Goal: Check status: Check status

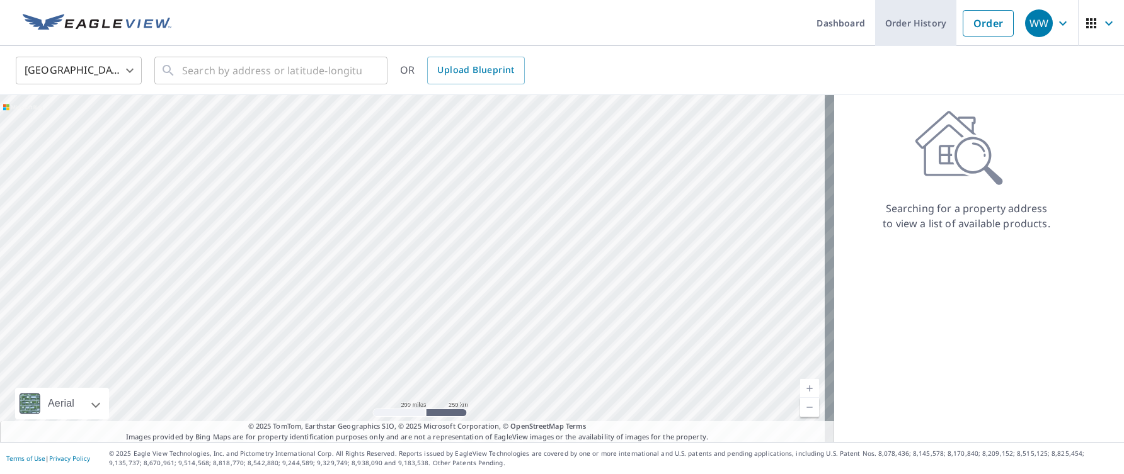
click at [907, 27] on link "Order History" at bounding box center [915, 23] width 81 height 46
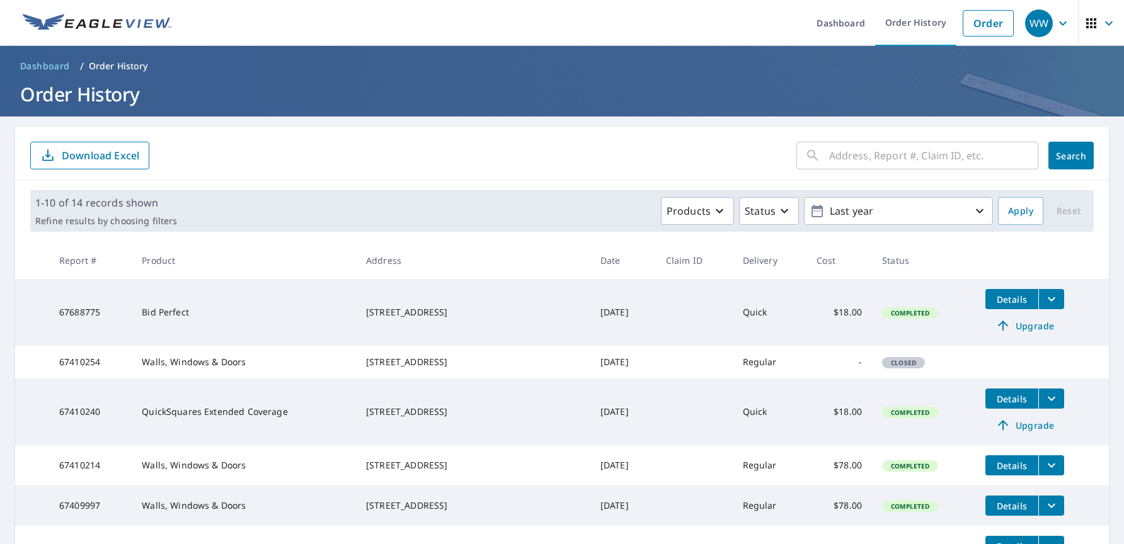
click at [1007, 301] on span "Details" at bounding box center [1012, 300] width 38 height 12
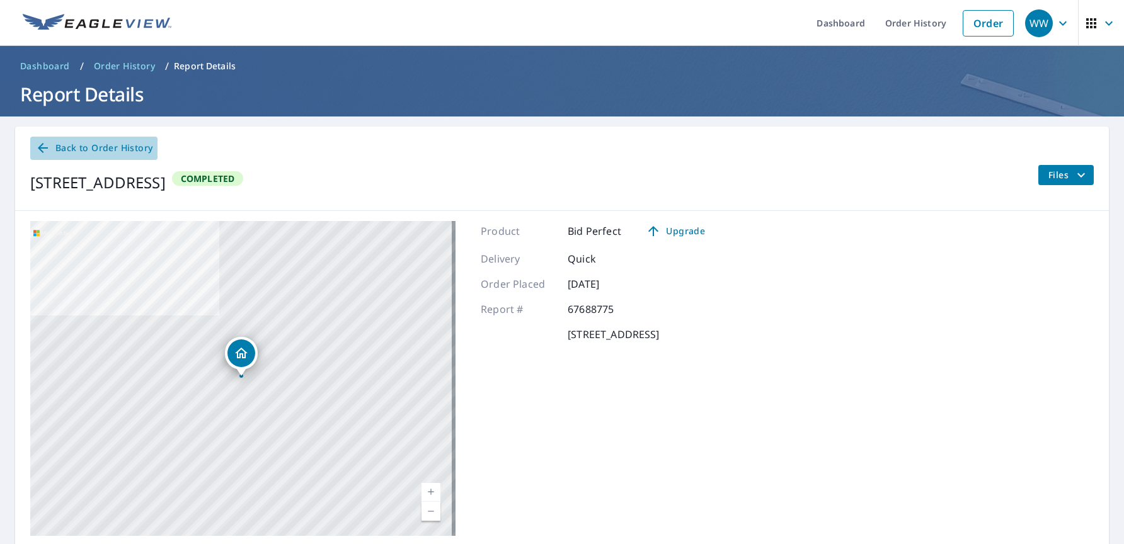
click at [43, 149] on icon at bounding box center [43, 148] width 10 height 10
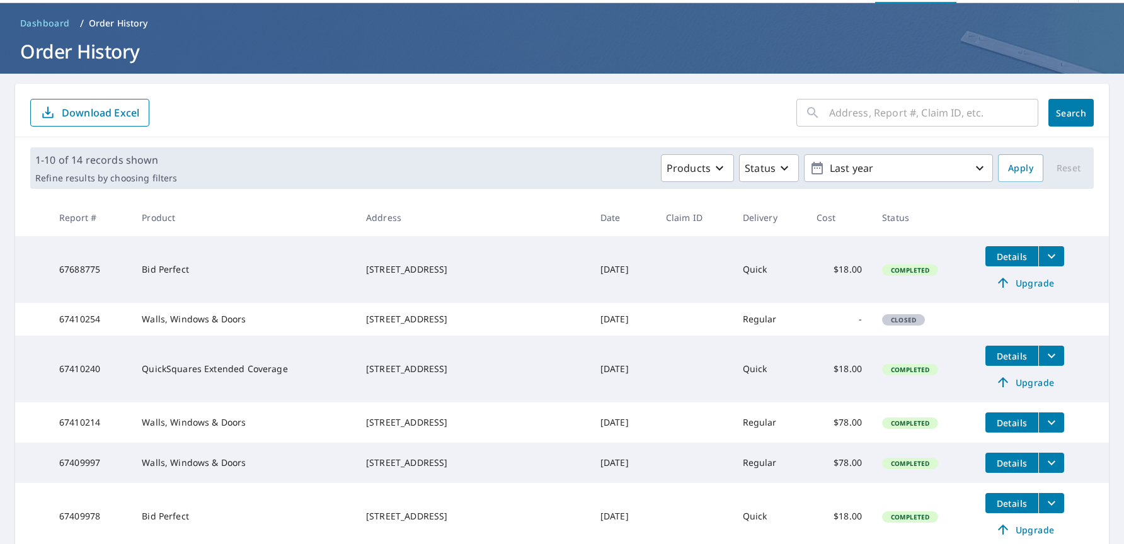
scroll to position [63, 0]
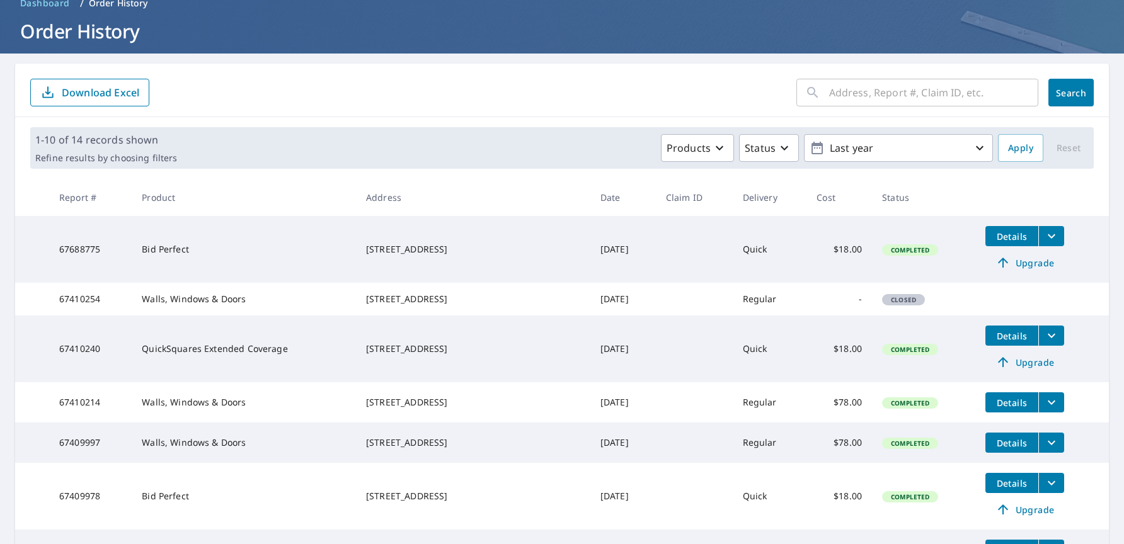
click at [993, 232] on span "Details" at bounding box center [1012, 237] width 38 height 12
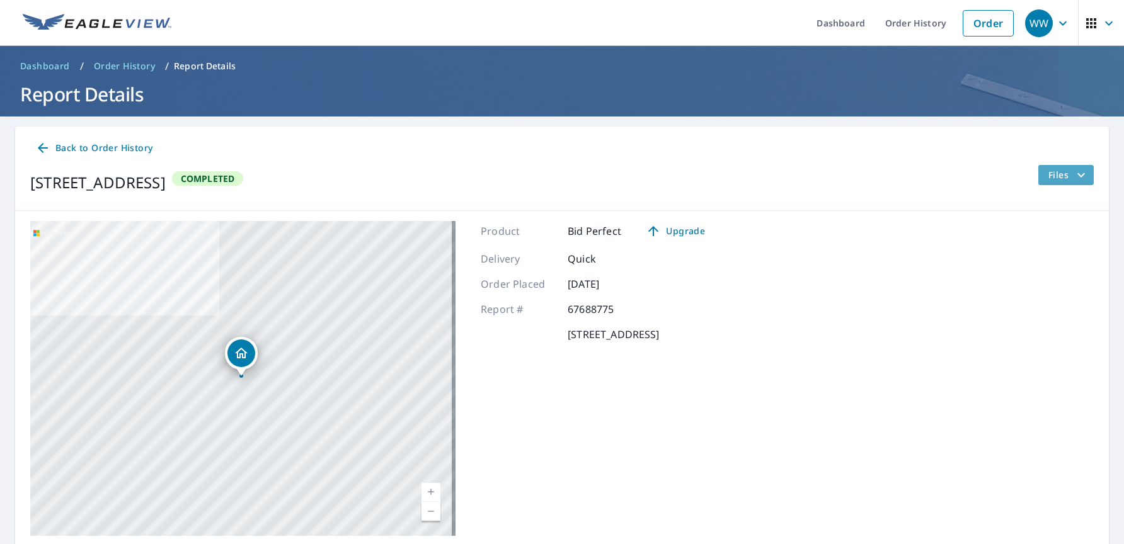
click at [1052, 175] on span "Files" at bounding box center [1068, 175] width 40 height 15
